Goal: Check status: Check status

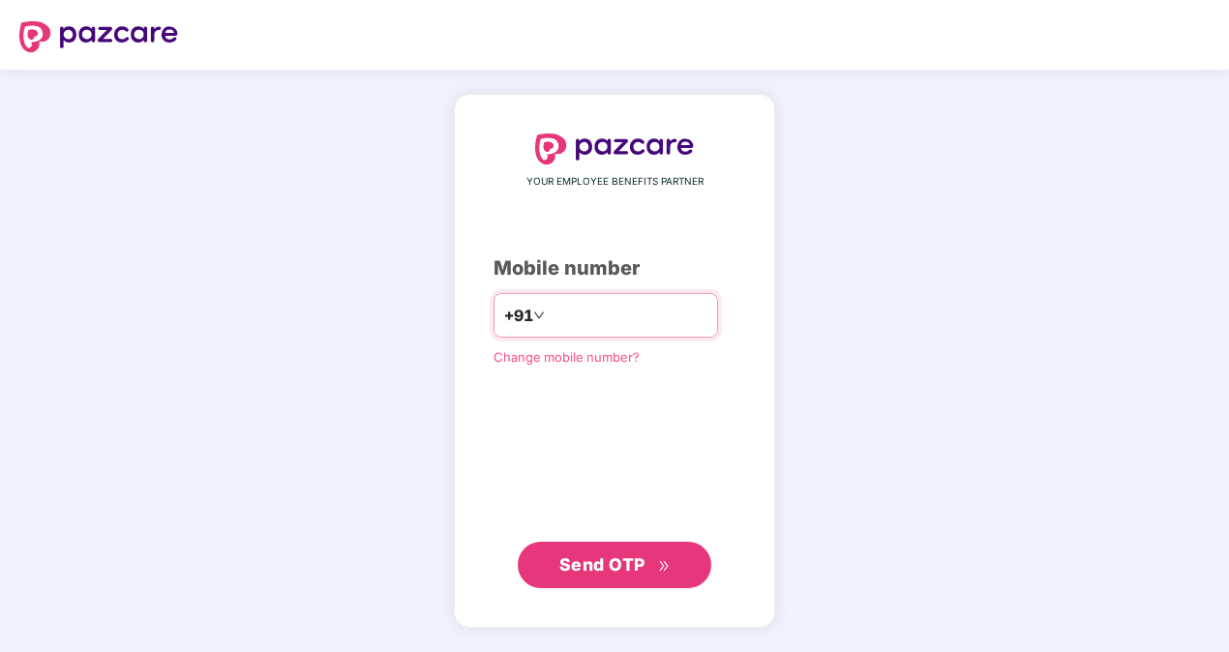
click at [549, 317] on input "**********" at bounding box center [628, 315] width 159 height 31
type input "**********"
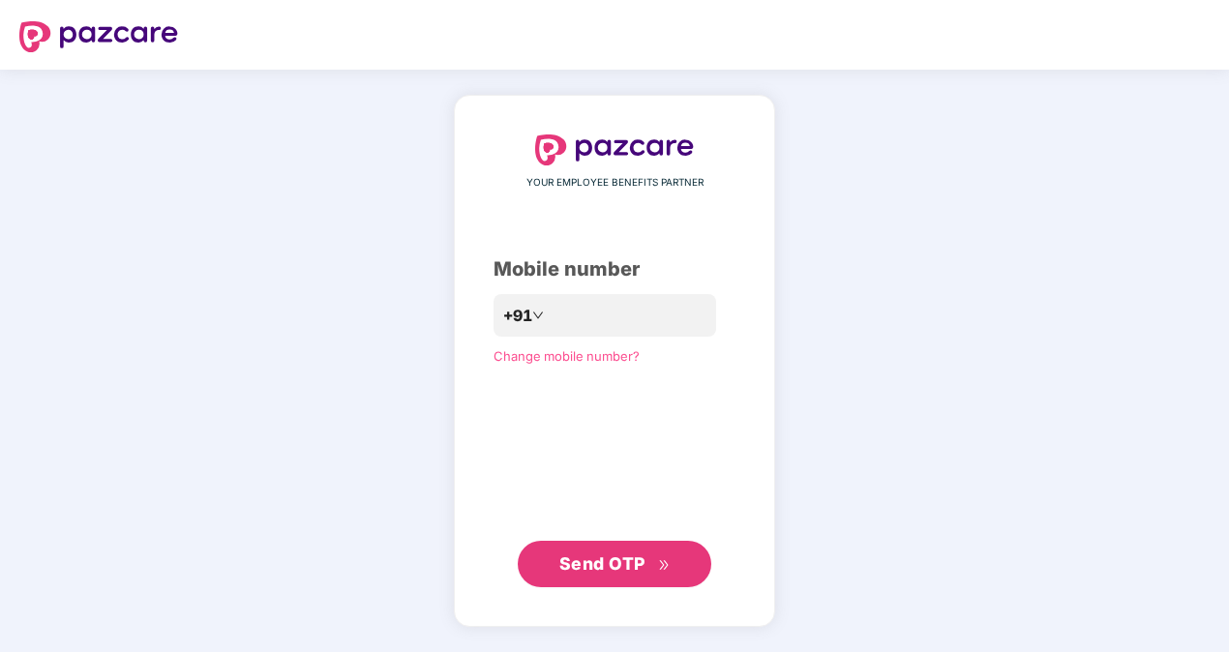
click at [625, 558] on span "Send OTP" at bounding box center [602, 564] width 86 height 20
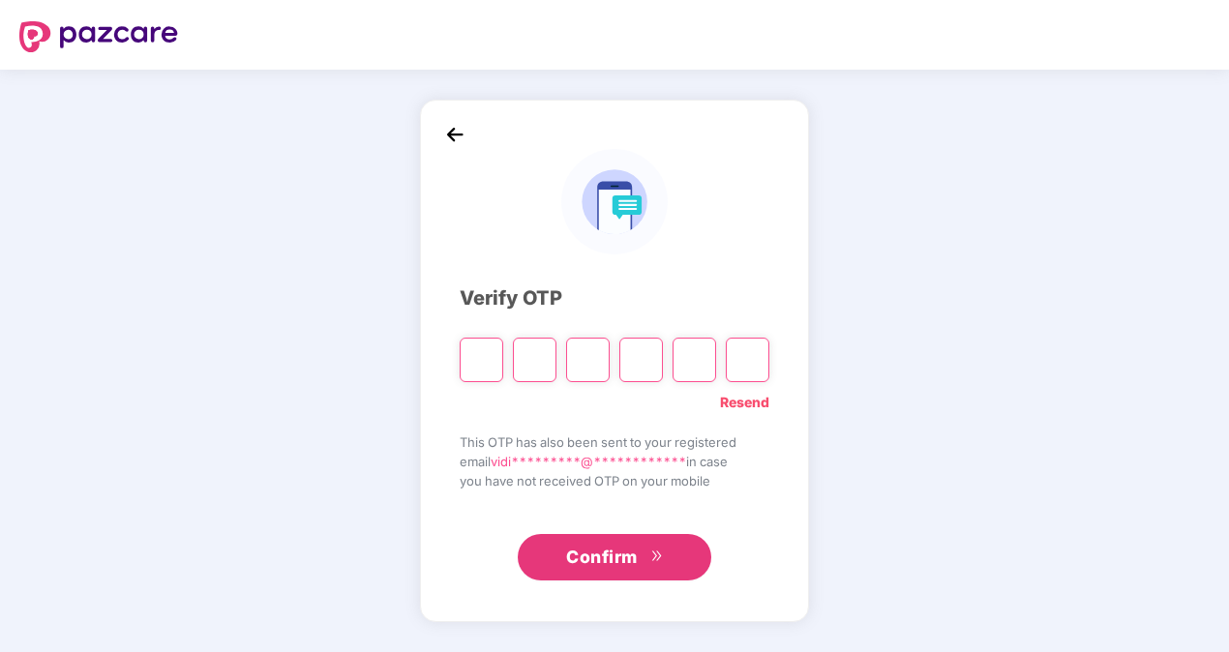
type input "*"
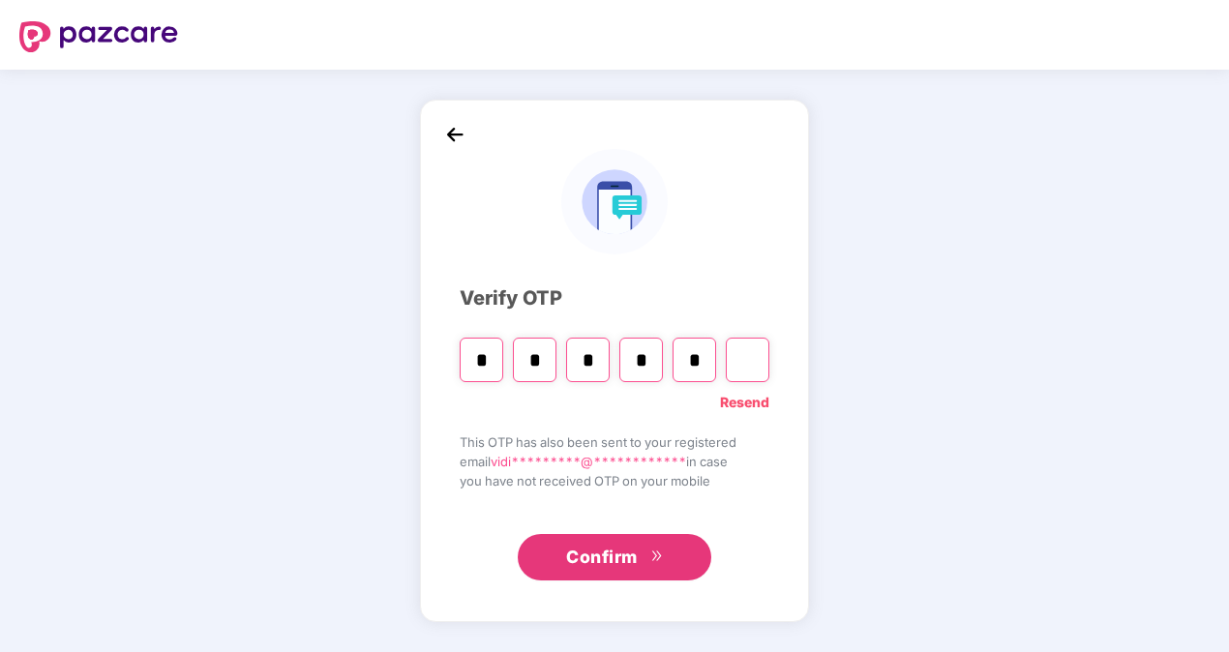
type input "*"
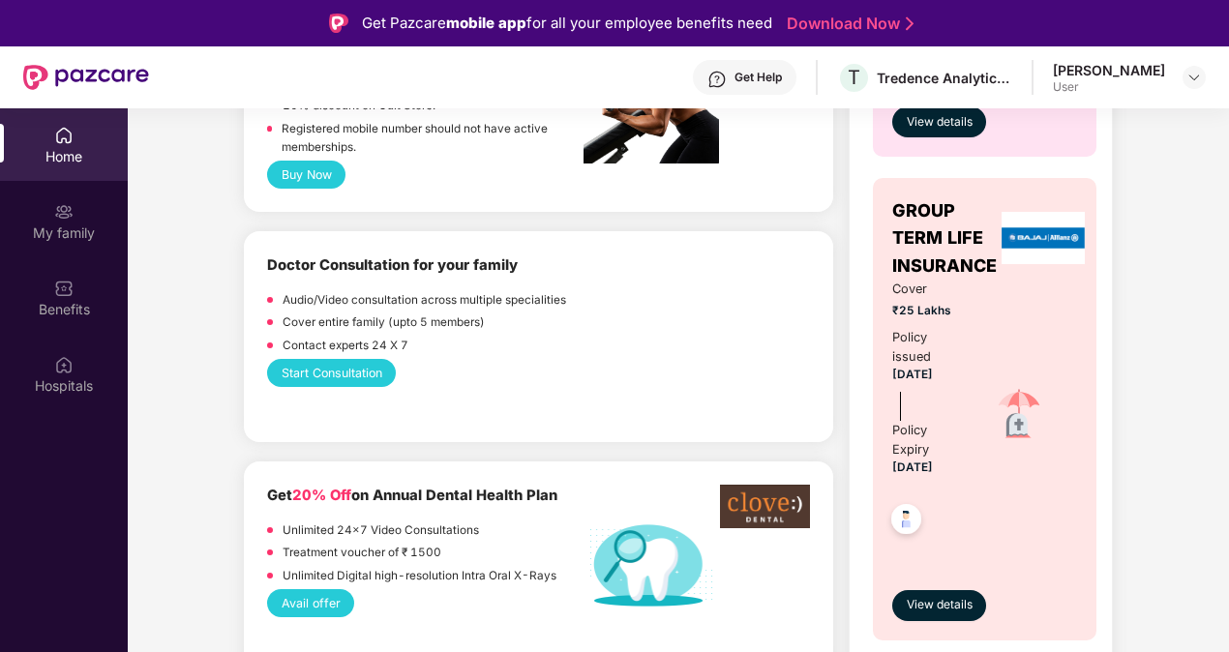
scroll to position [871, 0]
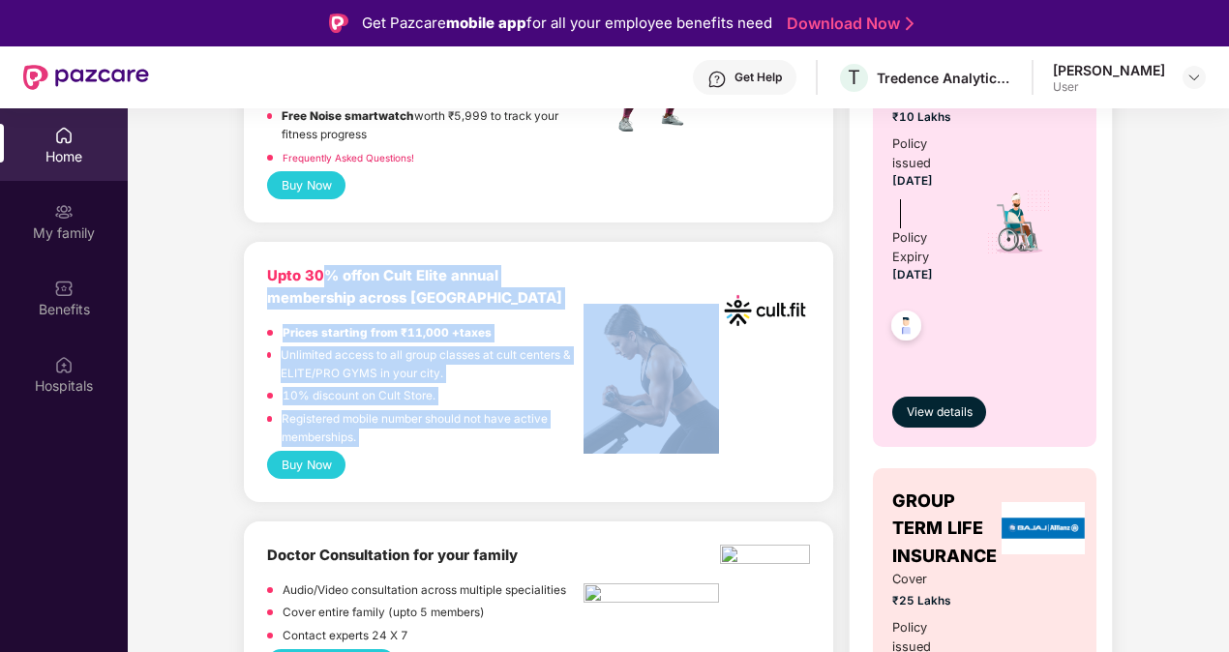
drag, startPoint x: 323, startPoint y: 267, endPoint x: 585, endPoint y: 267, distance: 261.3
click at [585, 267] on div "Upto 30% off on Cult Elite annual membership across India Prices starting from …" at bounding box center [538, 358] width 543 height 186
drag, startPoint x: 585, startPoint y: 267, endPoint x: 538, endPoint y: 286, distance: 50.0
click at [540, 286] on div "Upto 30% off on Cult Elite annual membership across India" at bounding box center [425, 287] width 316 height 45
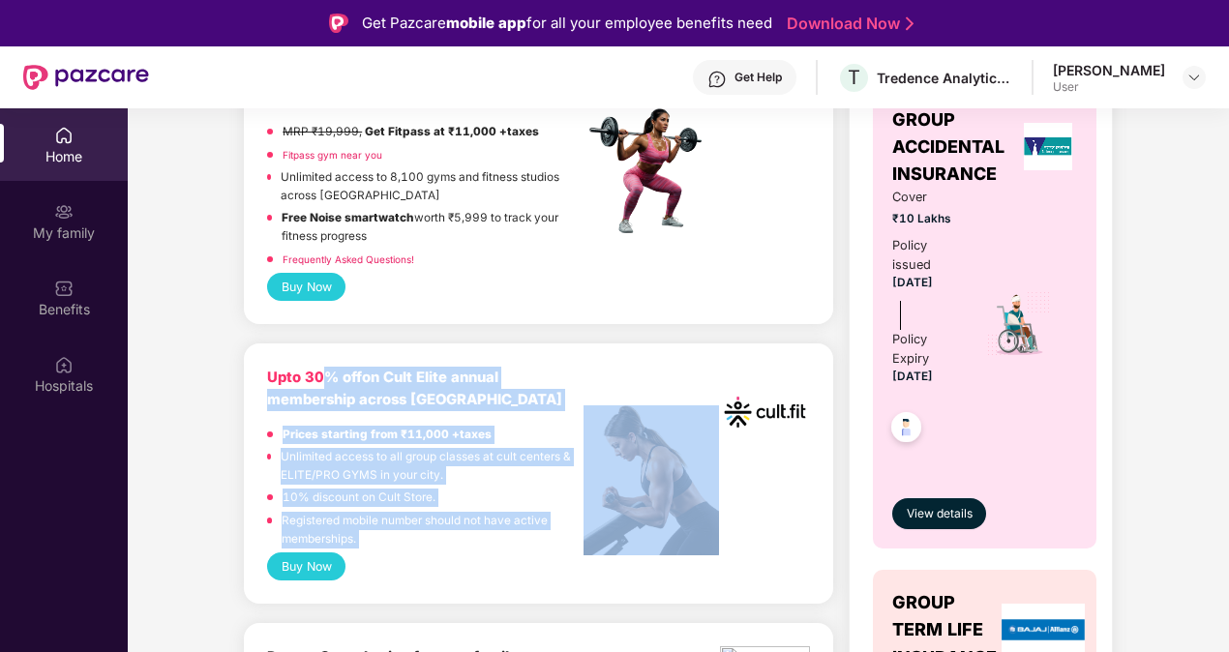
scroll to position [677, 0]
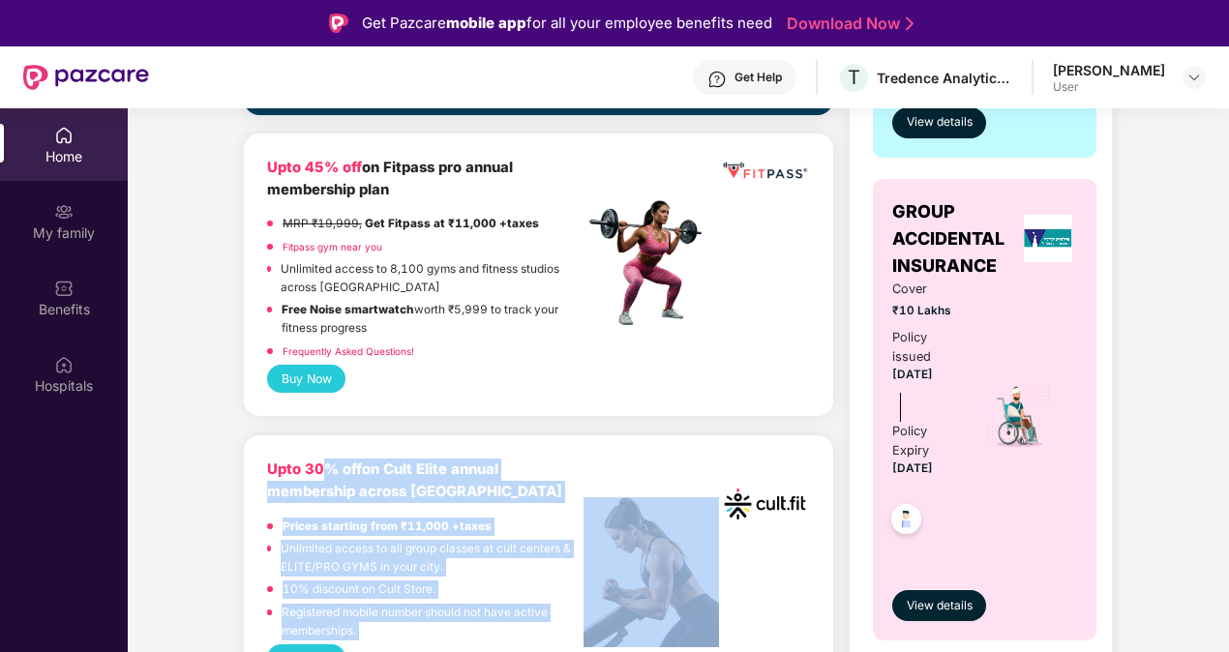
click at [314, 241] on link "Fitpass gym near you" at bounding box center [333, 247] width 100 height 12
click at [314, 247] on link "Fitpass gym near you" at bounding box center [333, 247] width 100 height 12
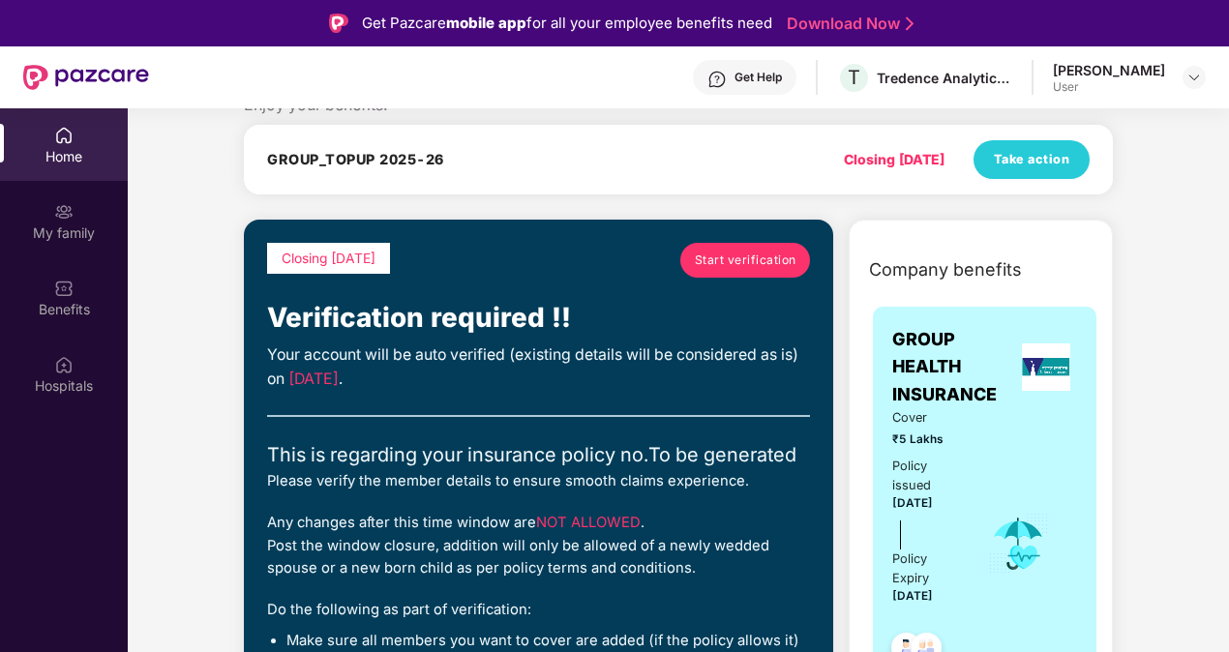
scroll to position [97, 0]
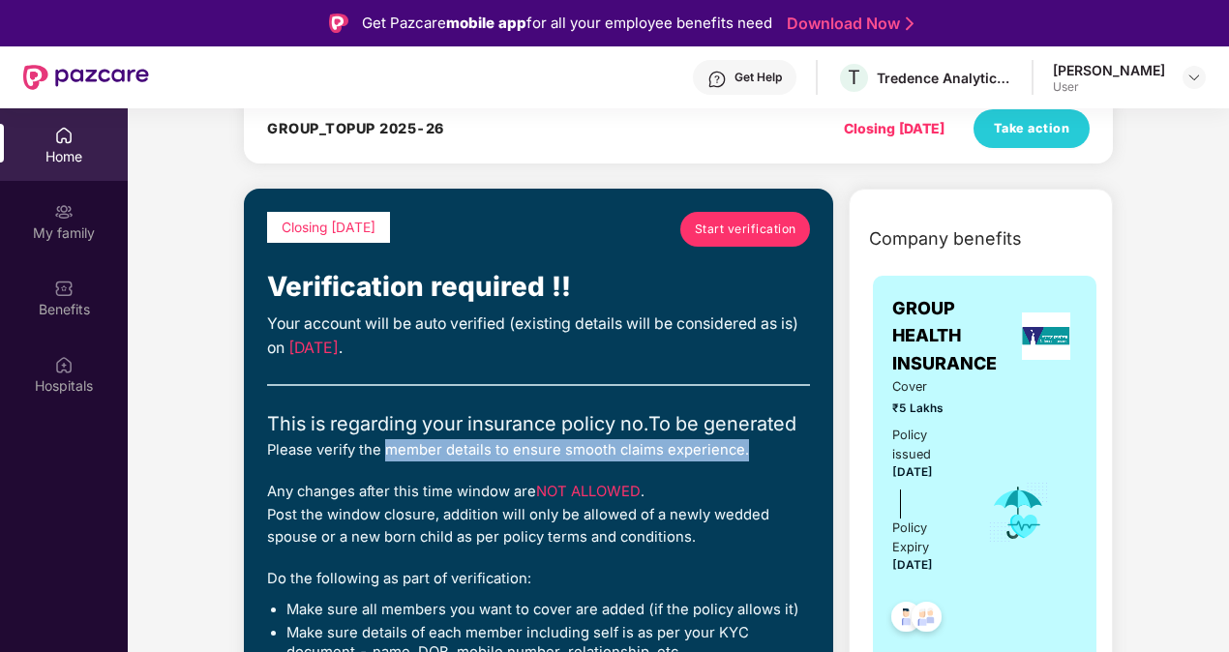
drag, startPoint x: 387, startPoint y: 443, endPoint x: 753, endPoint y: 439, distance: 365.8
click at [753, 439] on div "Please verify the member details to ensure smooth claims experience." at bounding box center [538, 450] width 543 height 22
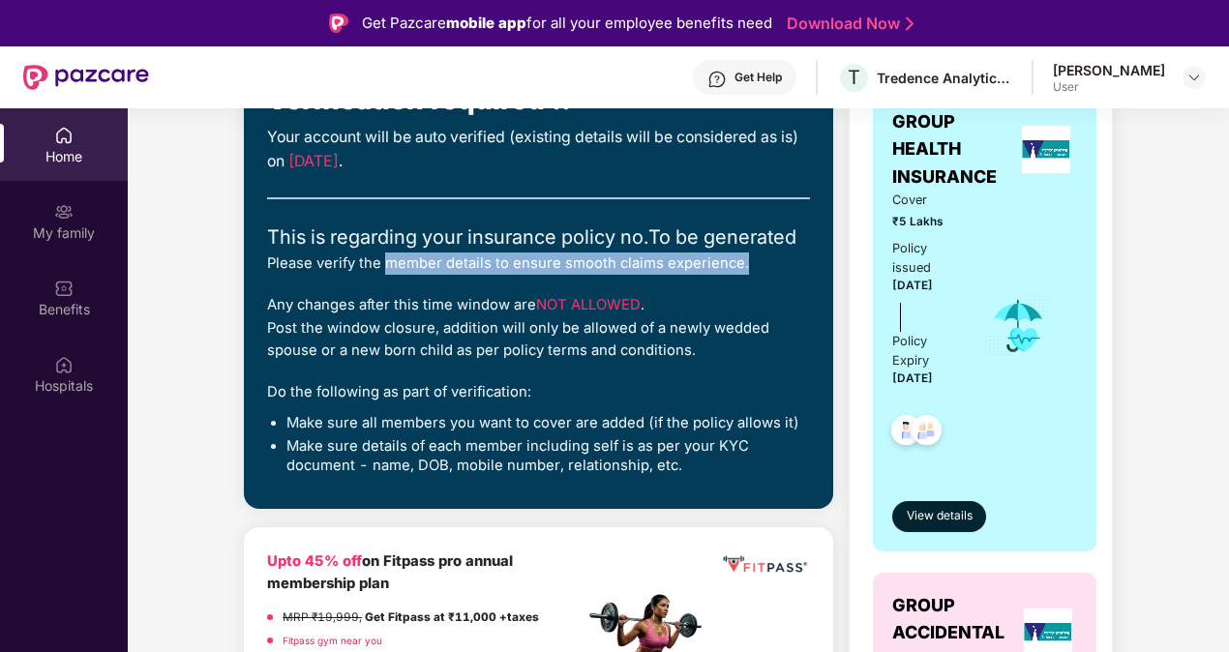
scroll to position [290, 0]
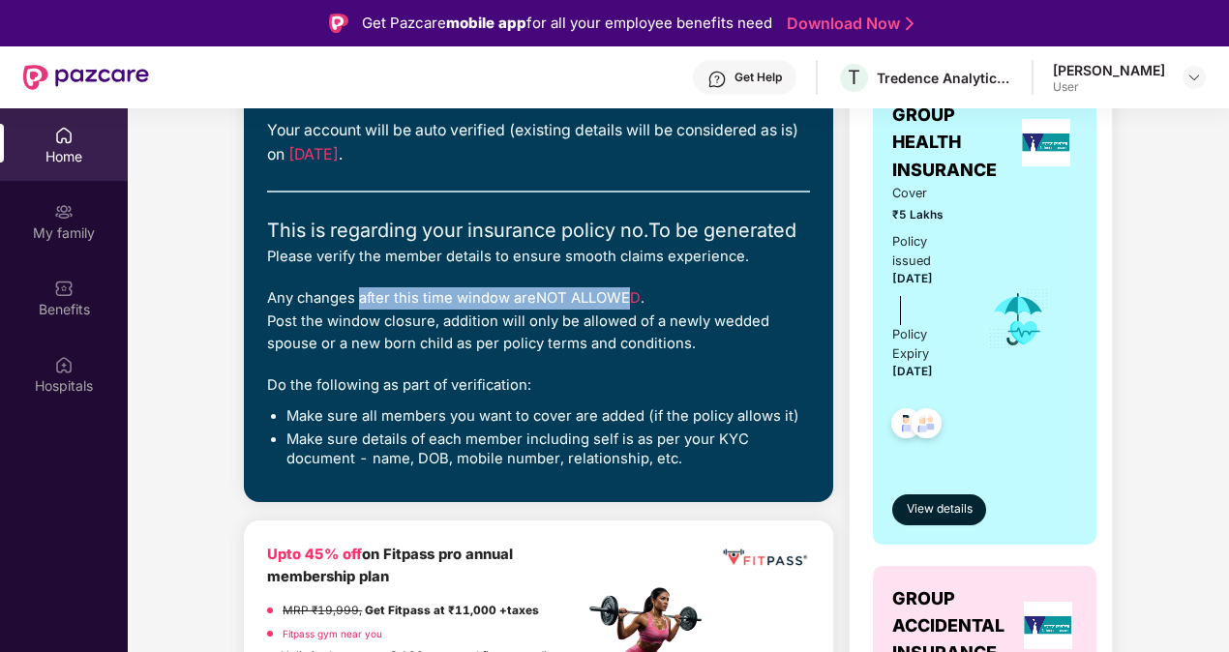
drag, startPoint x: 359, startPoint y: 302, endPoint x: 635, endPoint y: 288, distance: 276.2
click at [635, 288] on div "Any changes after this time window are NOT ALLOWED . Post the window closure, a…" at bounding box center [538, 321] width 543 height 68
drag, startPoint x: 635, startPoint y: 288, endPoint x: 536, endPoint y: 353, distance: 118.1
click at [536, 353] on div "Any changes after this time window are NOT ALLOWED . Post the window closure, a…" at bounding box center [538, 321] width 543 height 68
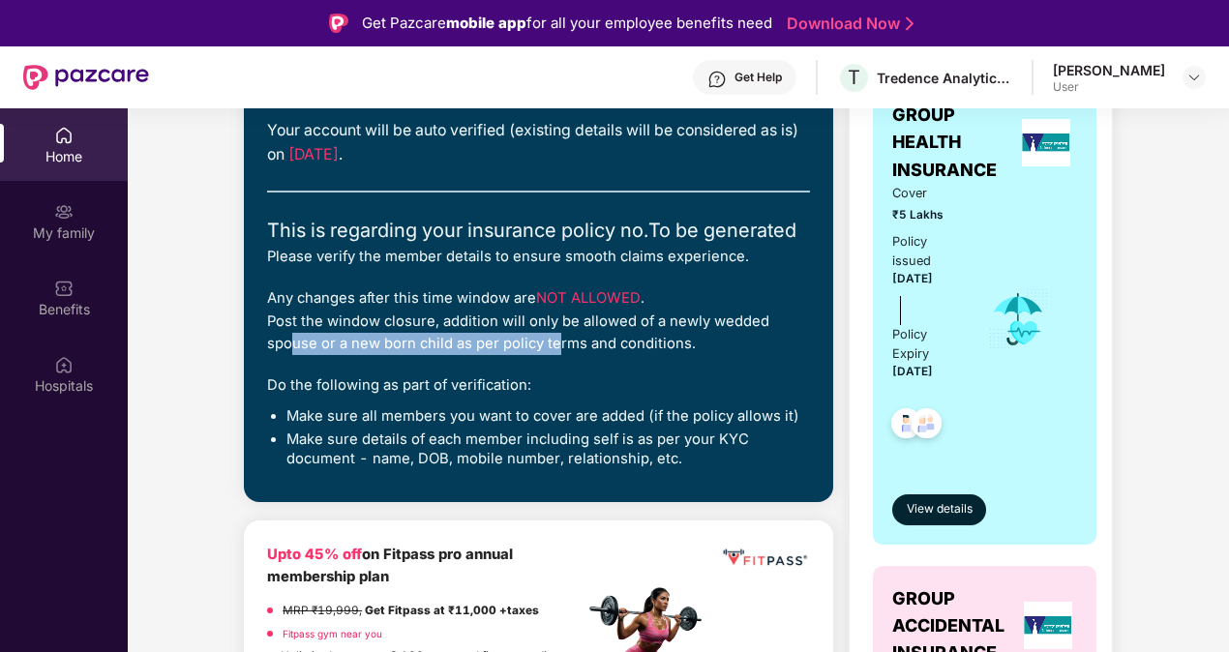
drag, startPoint x: 285, startPoint y: 343, endPoint x: 546, endPoint y: 334, distance: 261.5
click at [546, 334] on div "Any changes after this time window are NOT ALLOWED . Post the window closure, a…" at bounding box center [538, 321] width 543 height 68
drag, startPoint x: 546, startPoint y: 334, endPoint x: 442, endPoint y: 393, distance: 119.2
click at [442, 393] on div "Do the following as part of verification:" at bounding box center [538, 386] width 543 height 22
drag, startPoint x: 442, startPoint y: 393, endPoint x: 368, endPoint y: 424, distance: 80.7
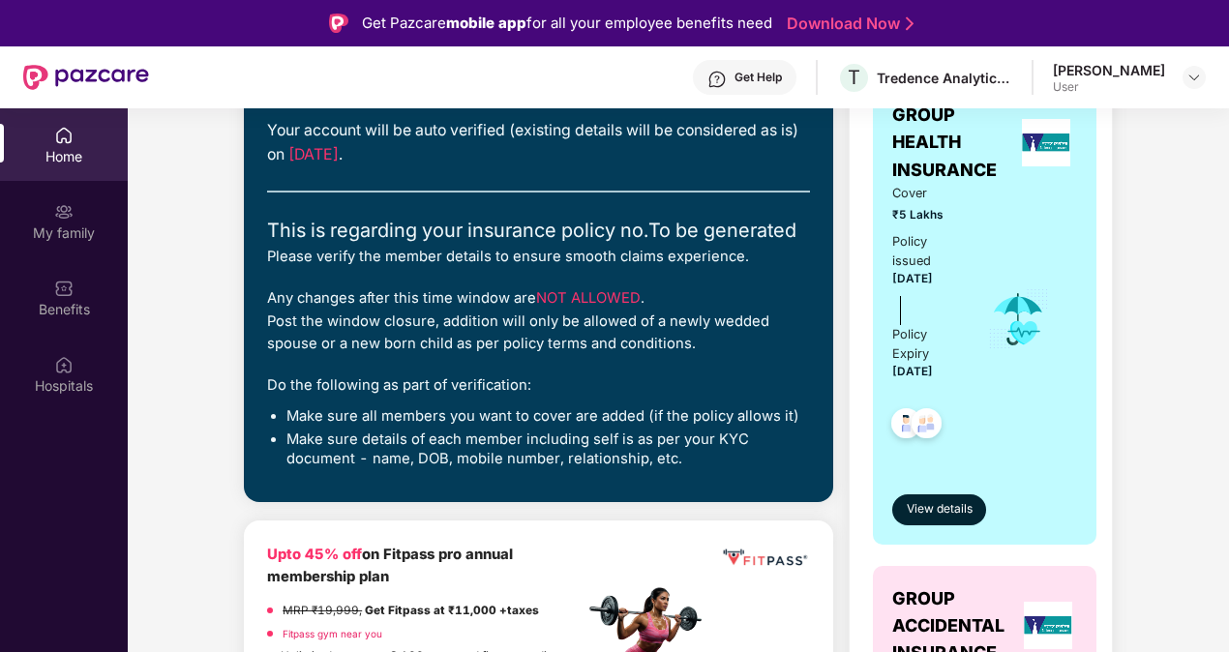
click at [368, 424] on li "Make sure all members you want to cover are added (if the policy allows it)" at bounding box center [548, 416] width 524 height 19
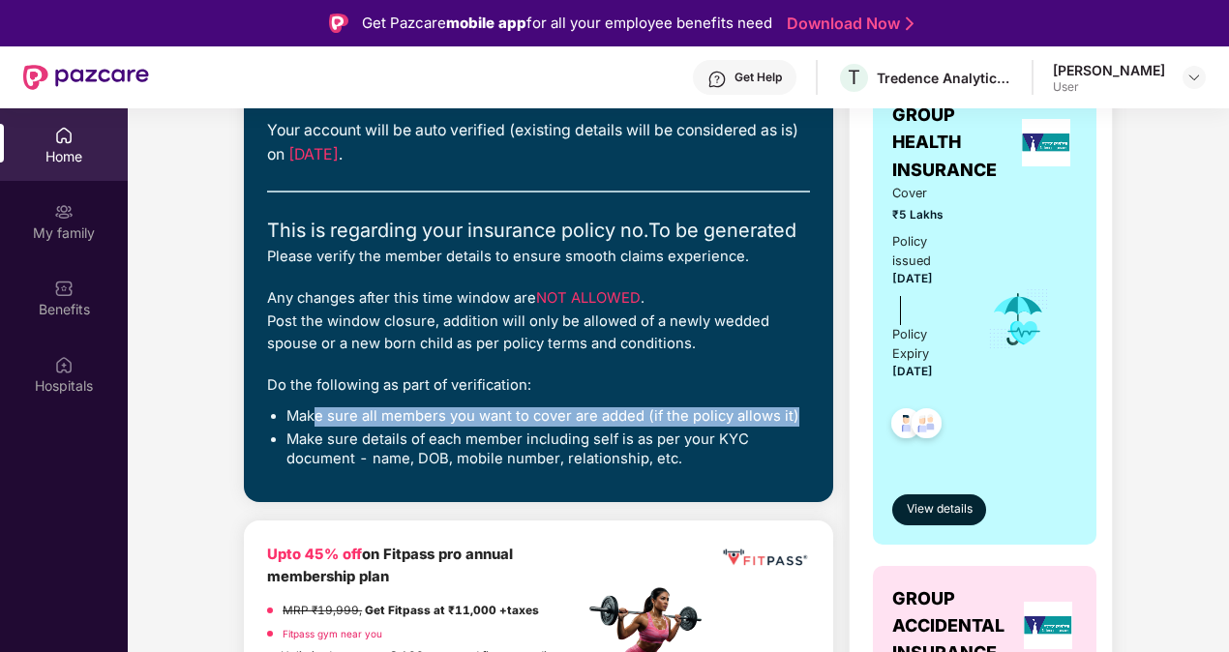
drag, startPoint x: 314, startPoint y: 420, endPoint x: 796, endPoint y: 402, distance: 482.3
click at [796, 402] on div "Closing [DATE] Start verification Verification required !! Your account will be…" at bounding box center [538, 248] width 543 height 461
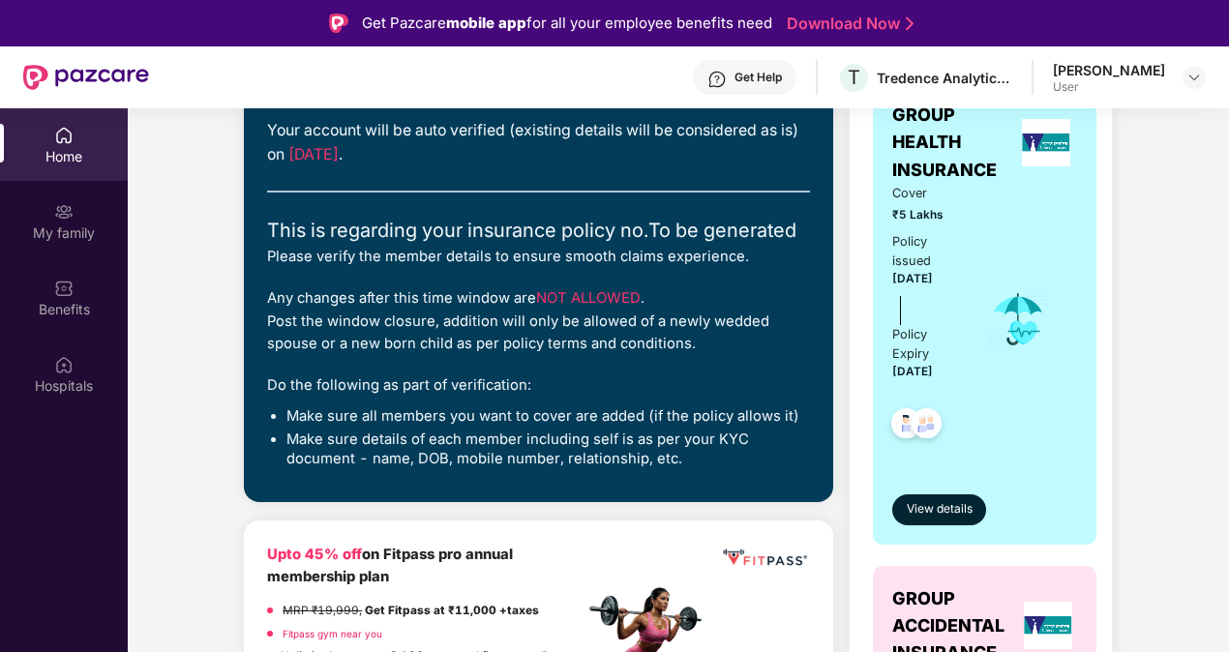
drag, startPoint x: 796, startPoint y: 402, endPoint x: 743, endPoint y: 459, distance: 77.4
click at [743, 459] on li "Make sure details of each member including self is as per your KYC document - n…" at bounding box center [548, 450] width 524 height 38
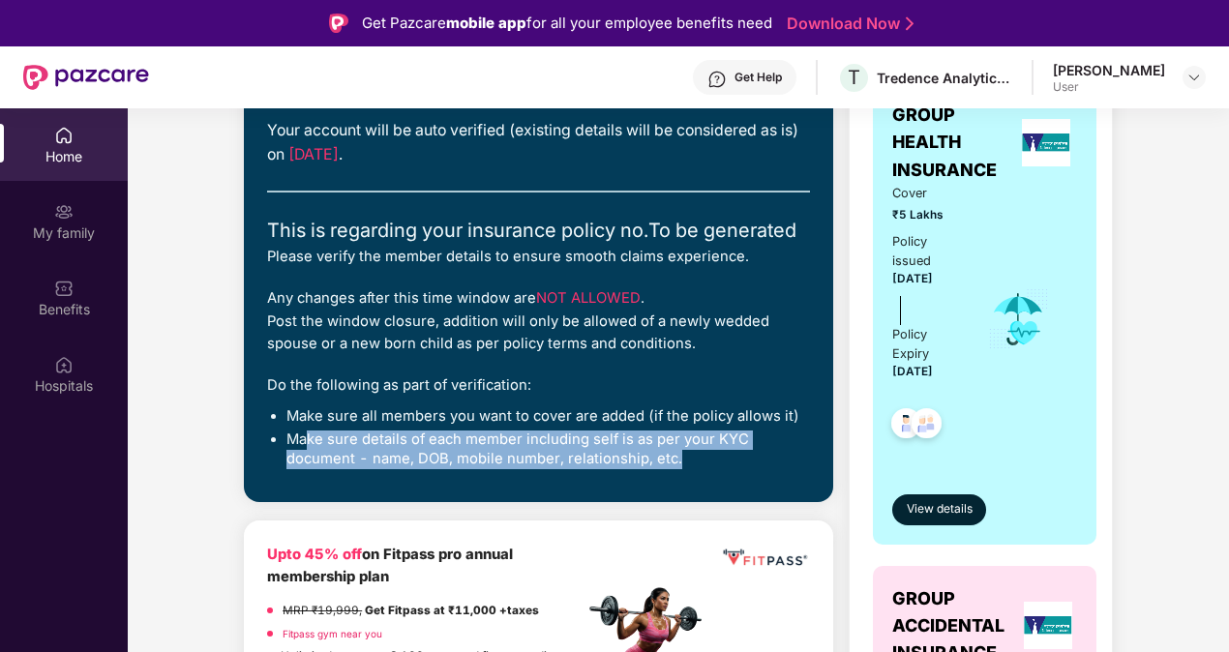
drag, startPoint x: 305, startPoint y: 435, endPoint x: 706, endPoint y: 454, distance: 402.1
click at [706, 454] on li "Make sure details of each member including self is as per your KYC document - n…" at bounding box center [548, 450] width 524 height 38
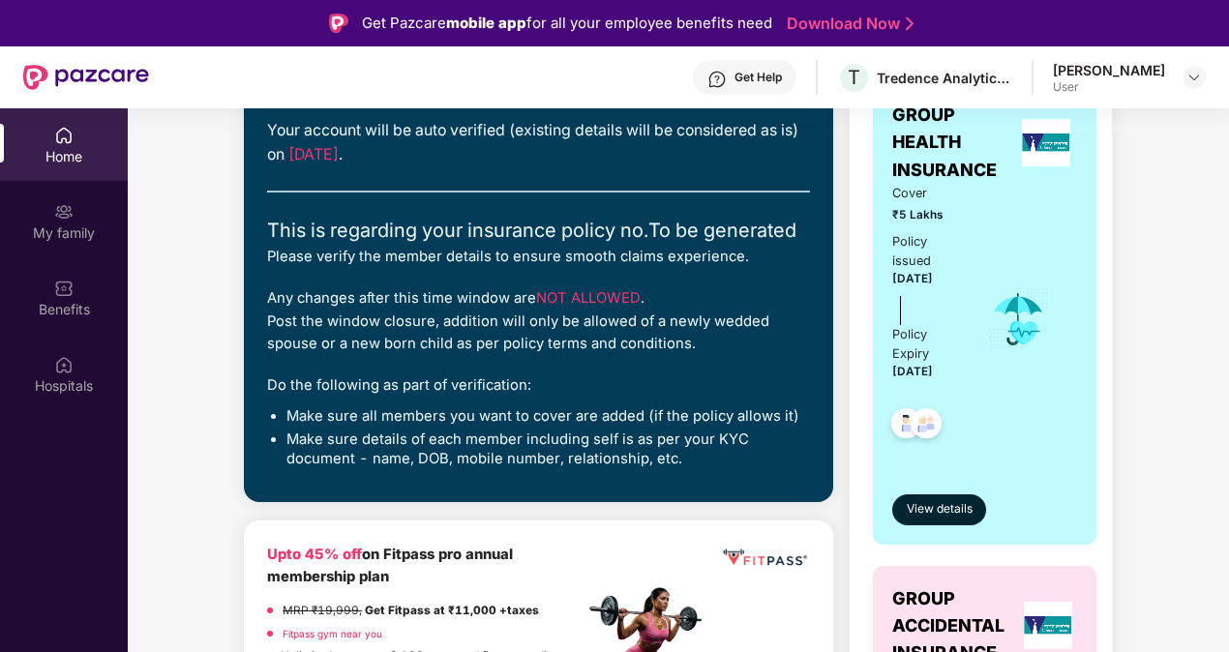
drag, startPoint x: 706, startPoint y: 454, endPoint x: 480, endPoint y: 401, distance: 232.6
click at [480, 401] on div "Closing [DATE] Start verification Verification required !! Your account will be…" at bounding box center [538, 248] width 543 height 461
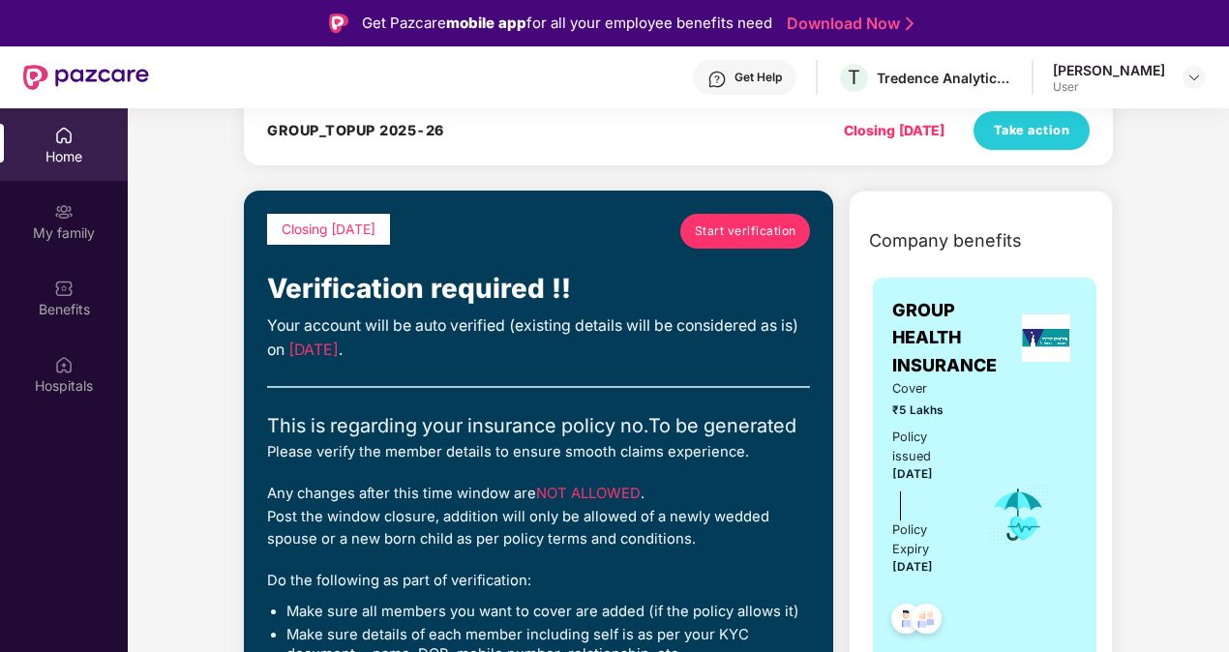
scroll to position [0, 0]
